Goal: Information Seeking & Learning: Learn about a topic

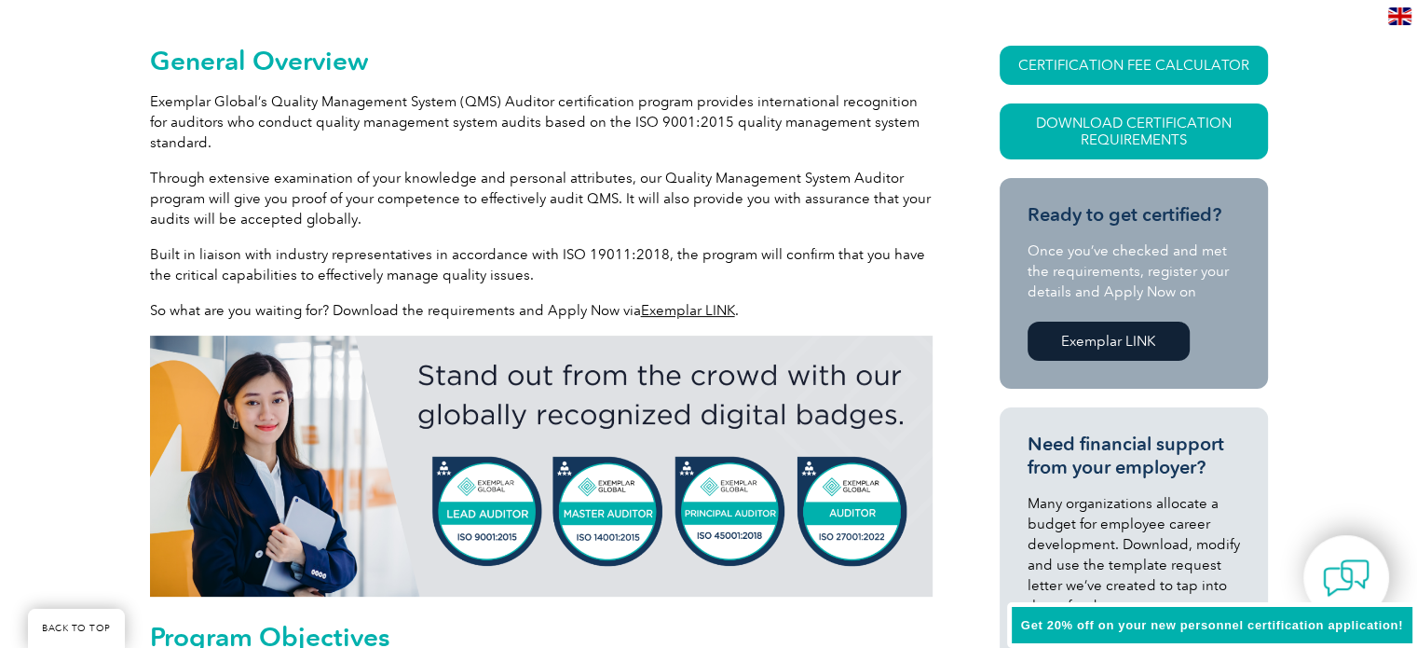
scroll to position [429, 0]
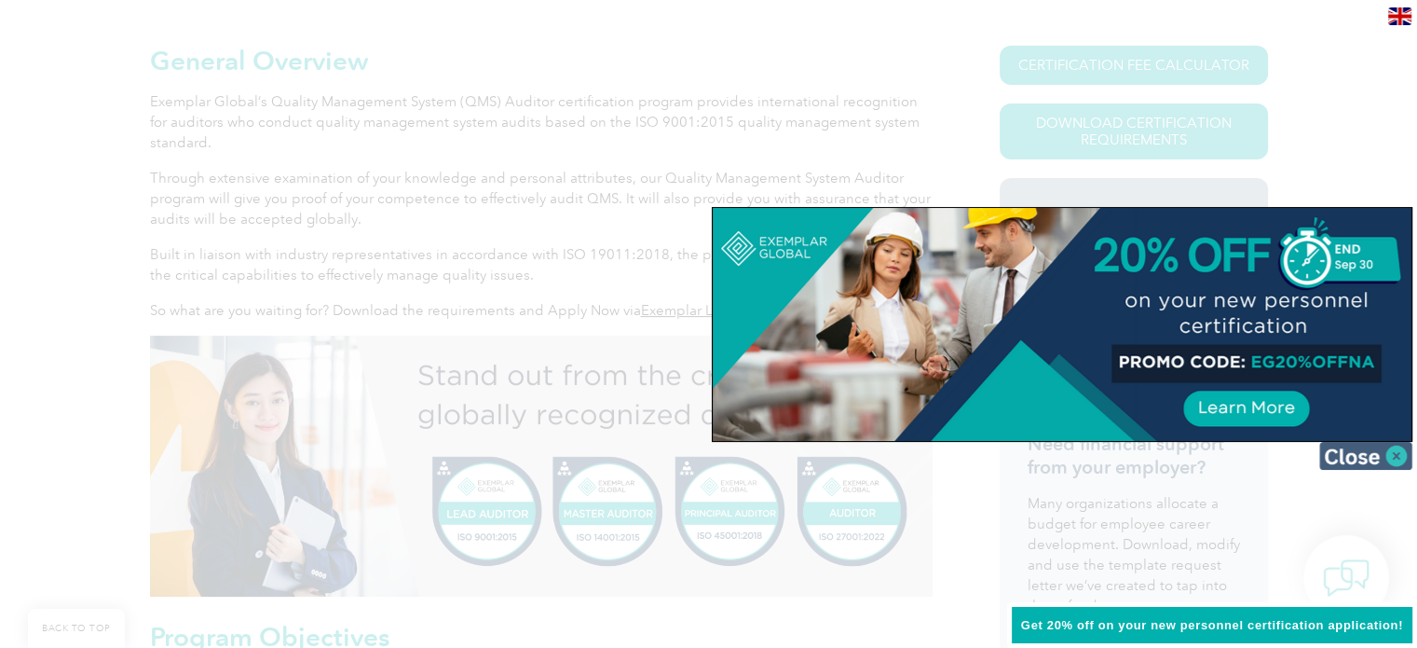
click at [1387, 460] on img at bounding box center [1365, 456] width 93 height 28
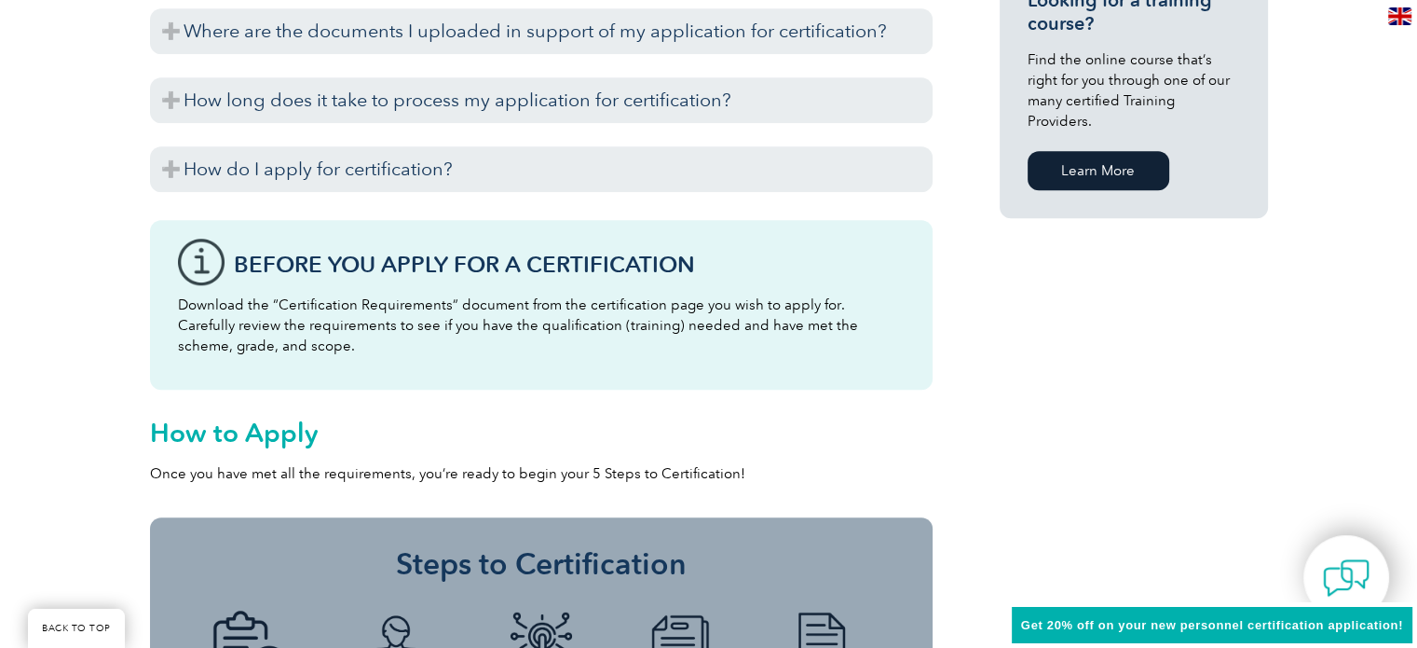
scroll to position [1502, 0]
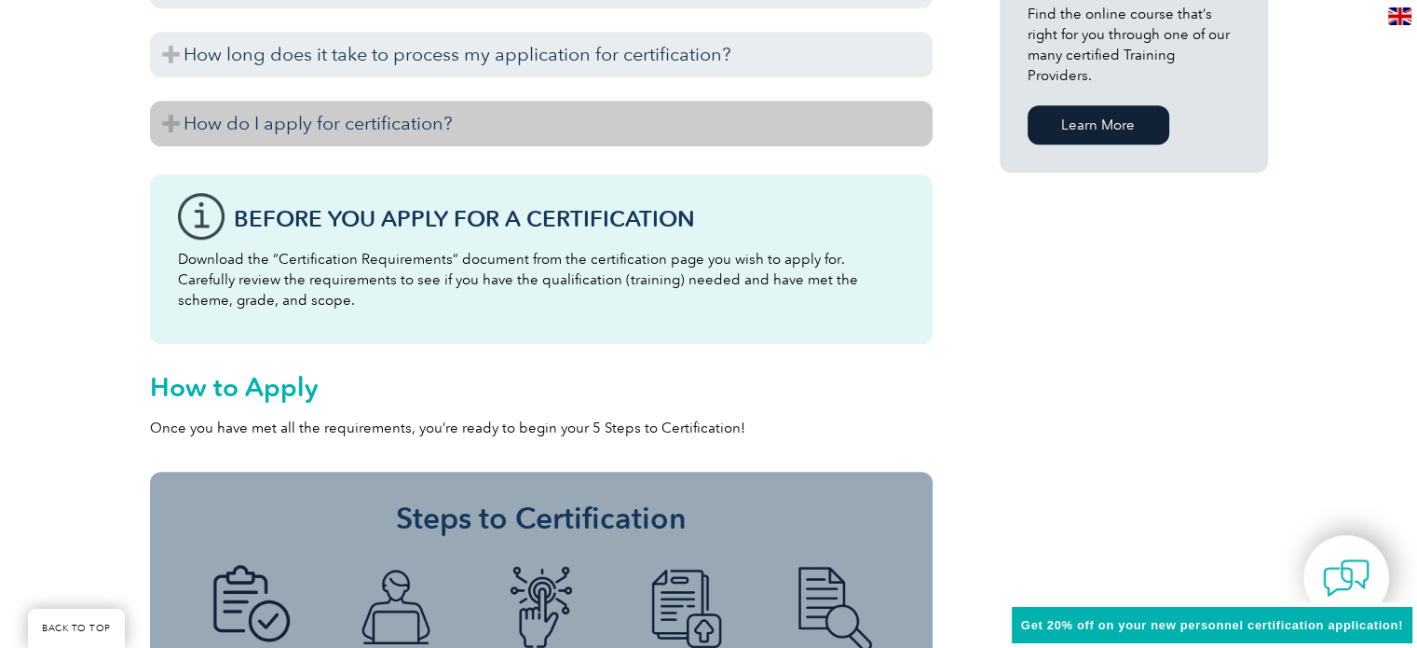
click at [164, 130] on h3 "How do I apply for certification?" at bounding box center [541, 124] width 783 height 46
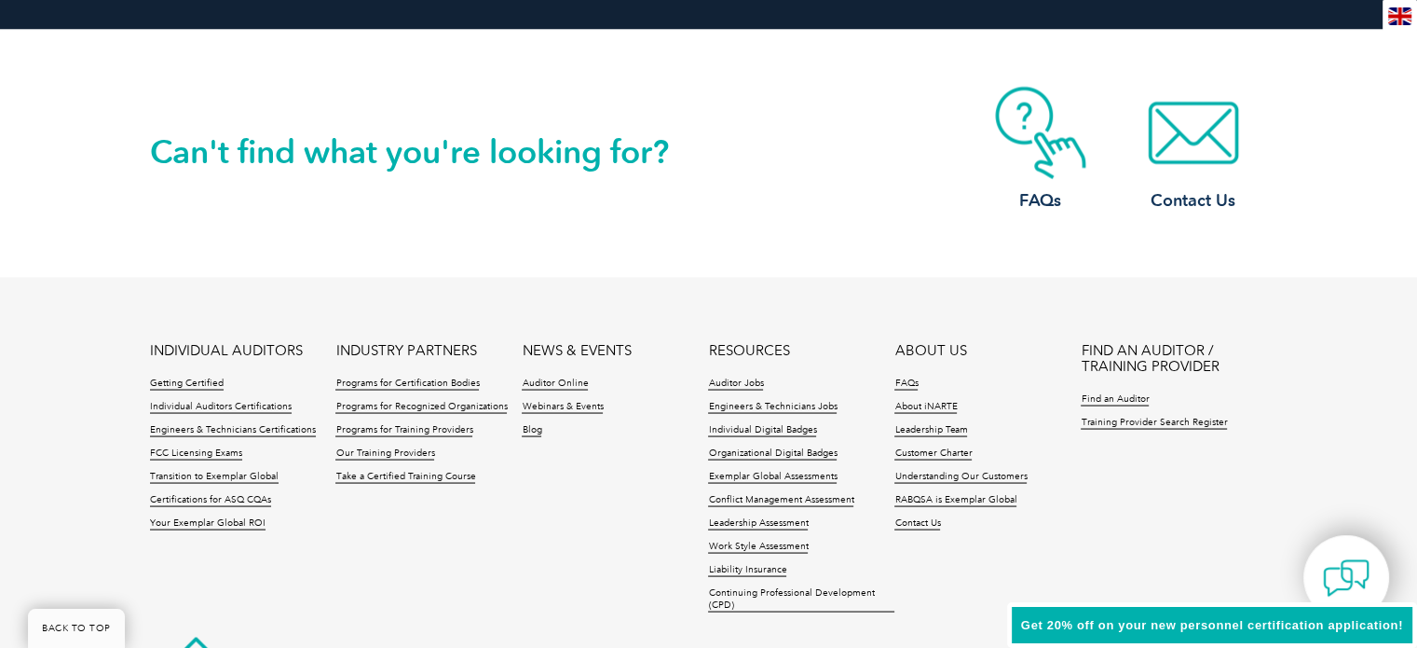
scroll to position [3459, 0]
click at [429, 379] on link "Programs for Certification Bodies" at bounding box center [407, 382] width 144 height 13
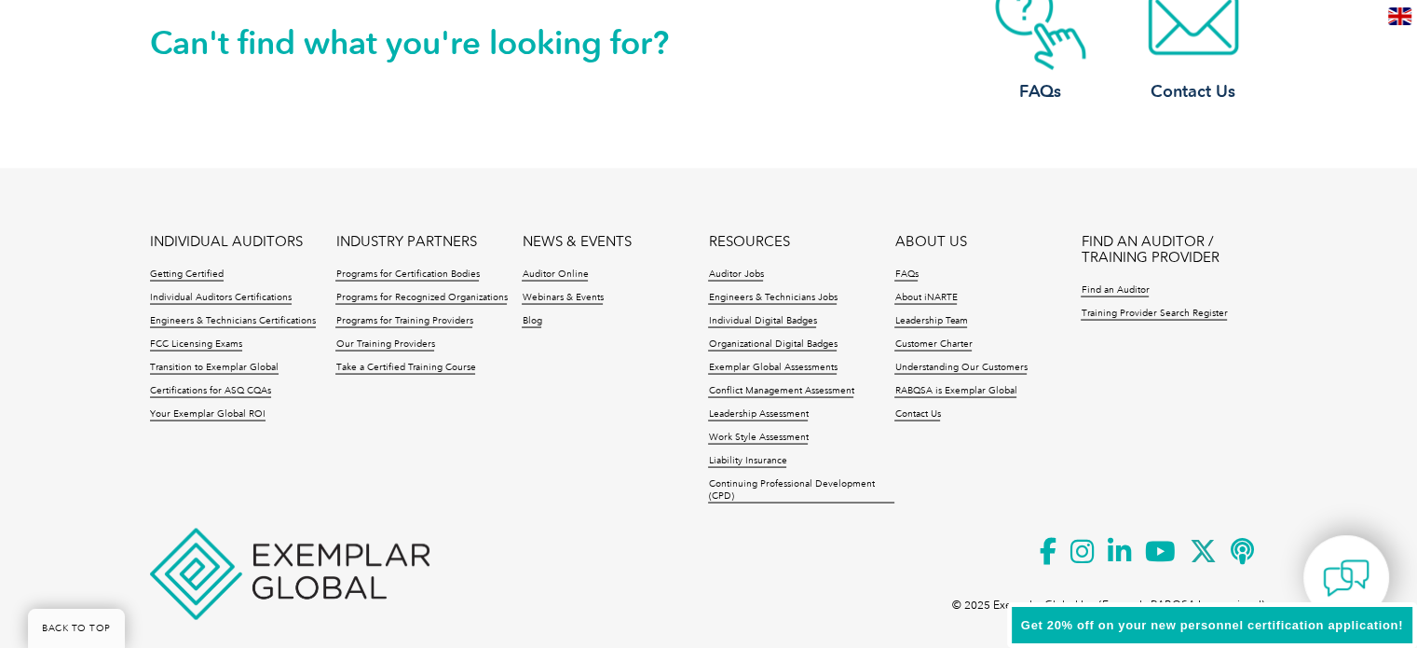
scroll to position [3567, 0]
click at [731, 271] on link "Auditor Jobs" at bounding box center [735, 274] width 55 height 13
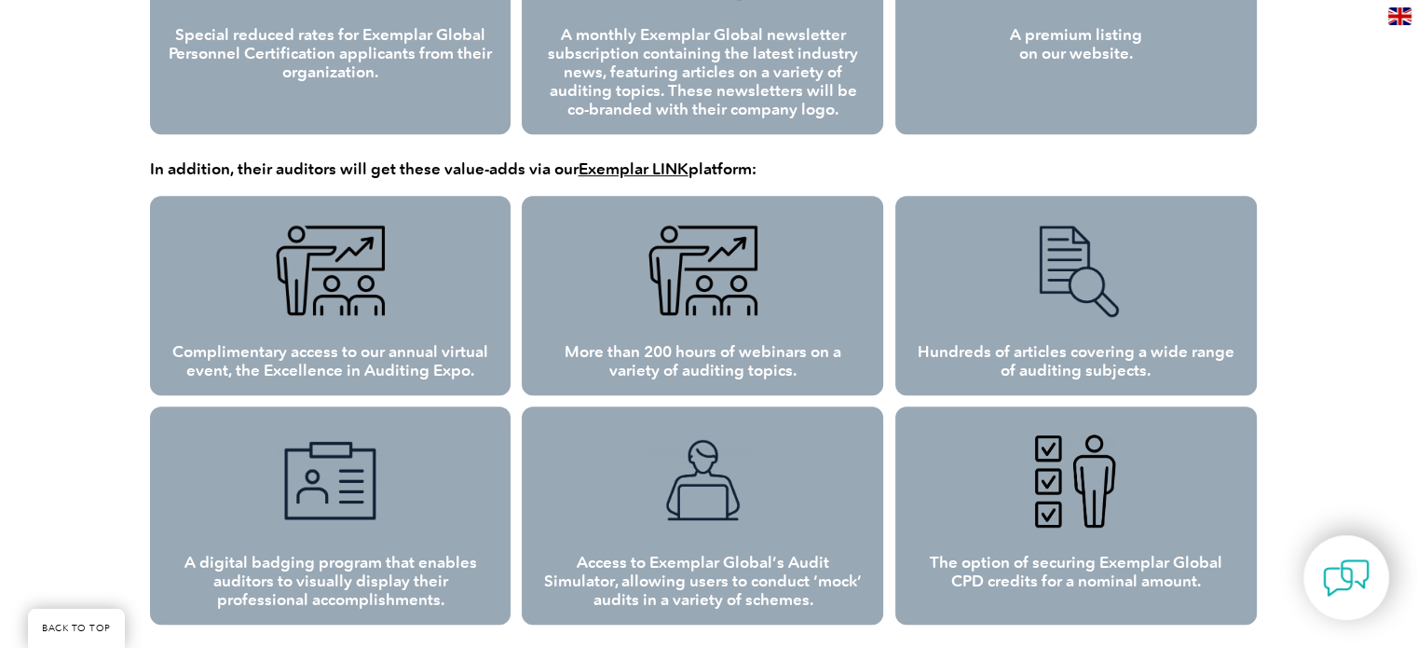
scroll to position [1066, 0]
